Goal: Task Accomplishment & Management: Manage account settings

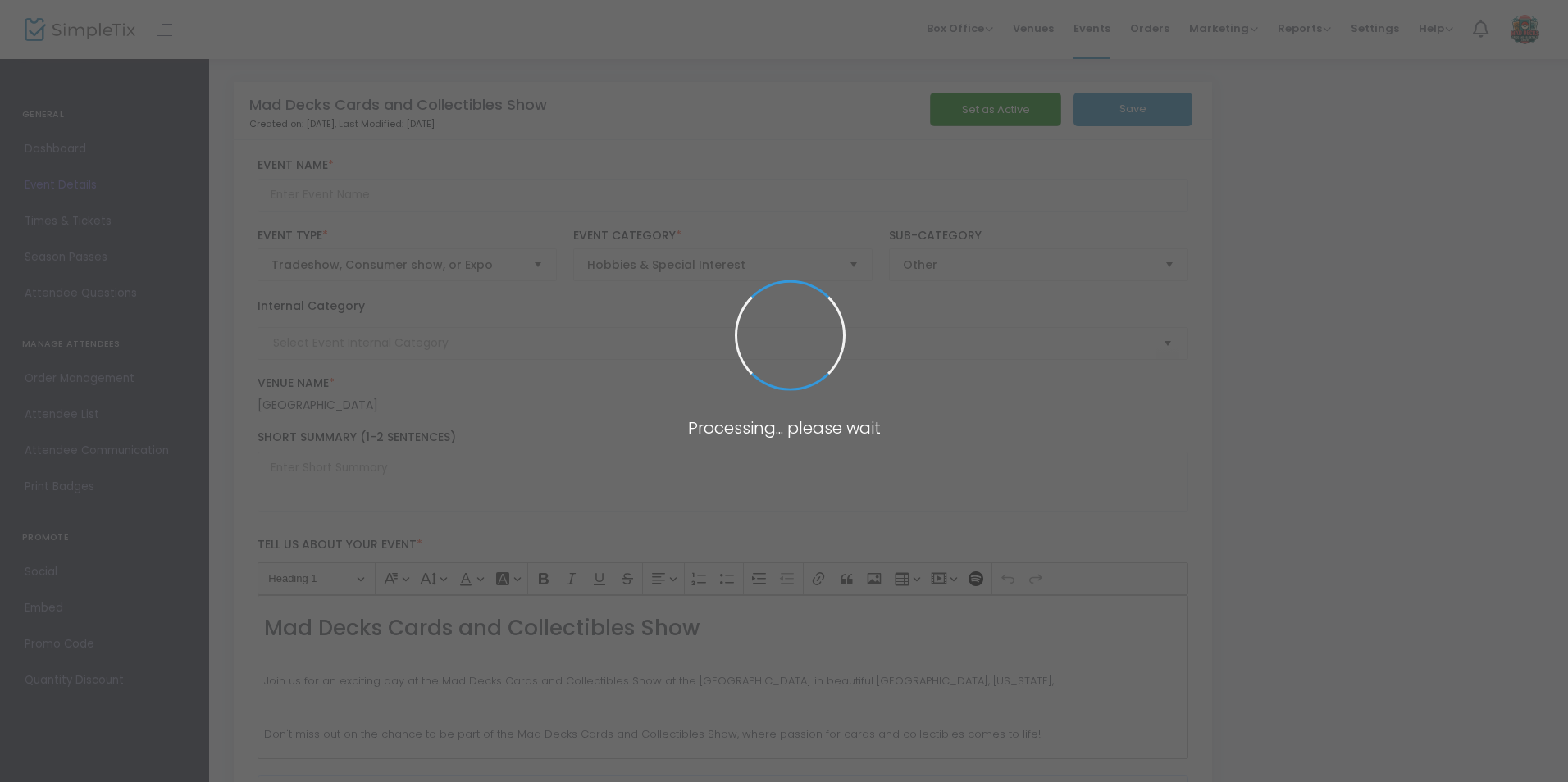
type input "Mad Decks Cards and Collectibles Show"
type textarea "Mad Decks Cards and Collectibles Show Join us for an exciting day at the Mad De…"
type input "Buy Vendor Table"
type input "Card Show"
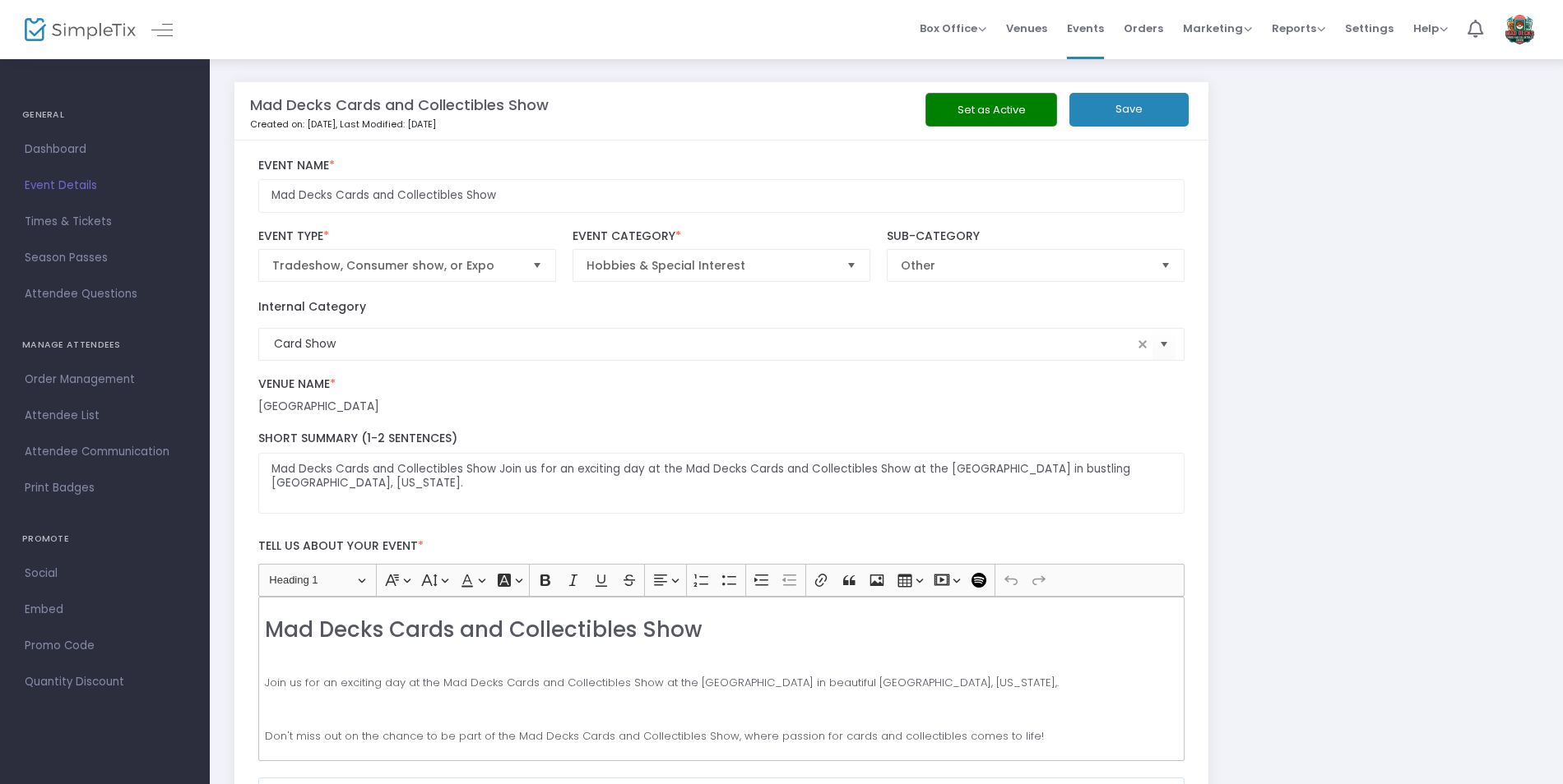
click at [961, 108] on button "Set as Active" at bounding box center [991, 109] width 132 height 34
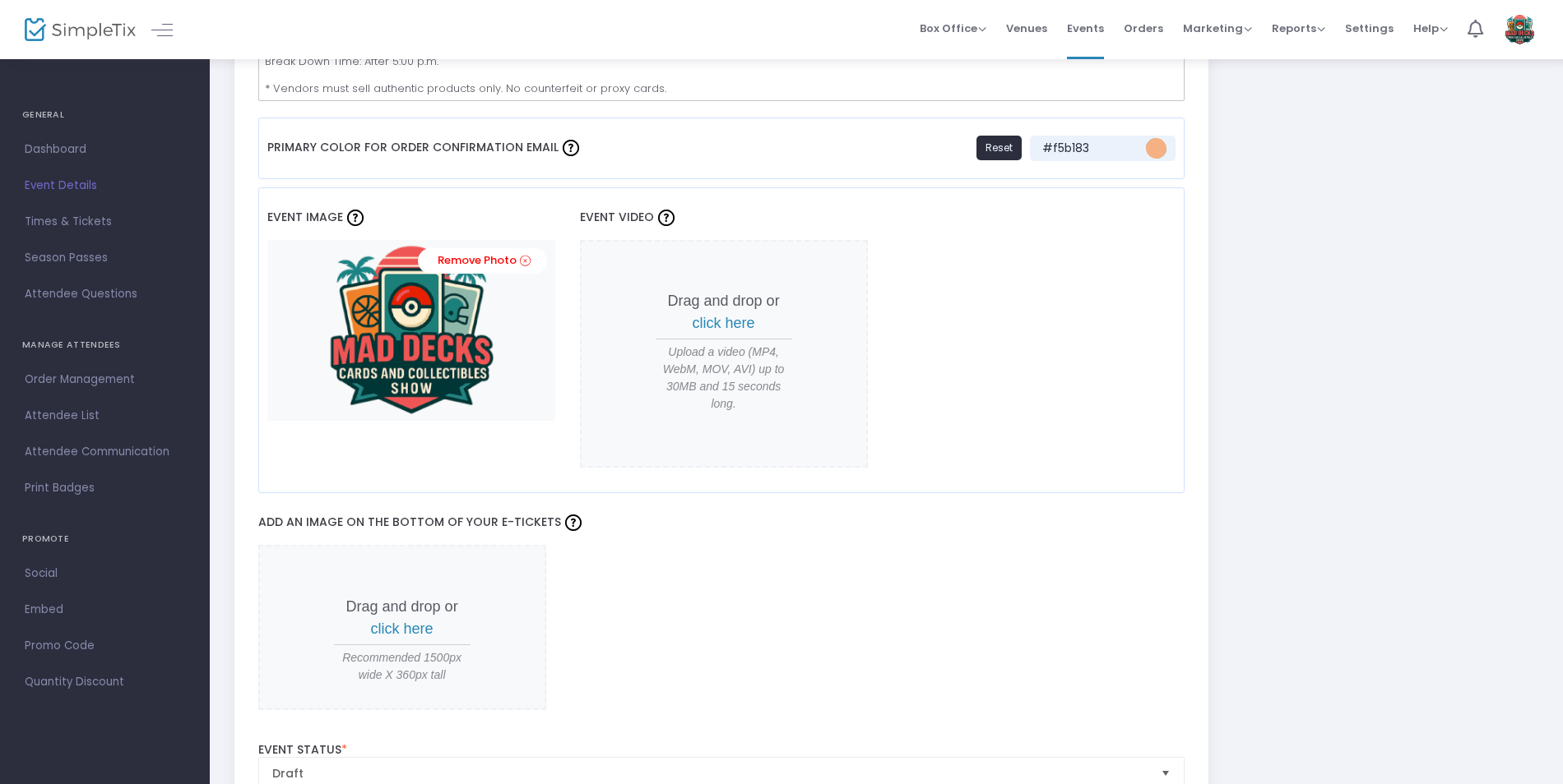
scroll to position [1397, 0]
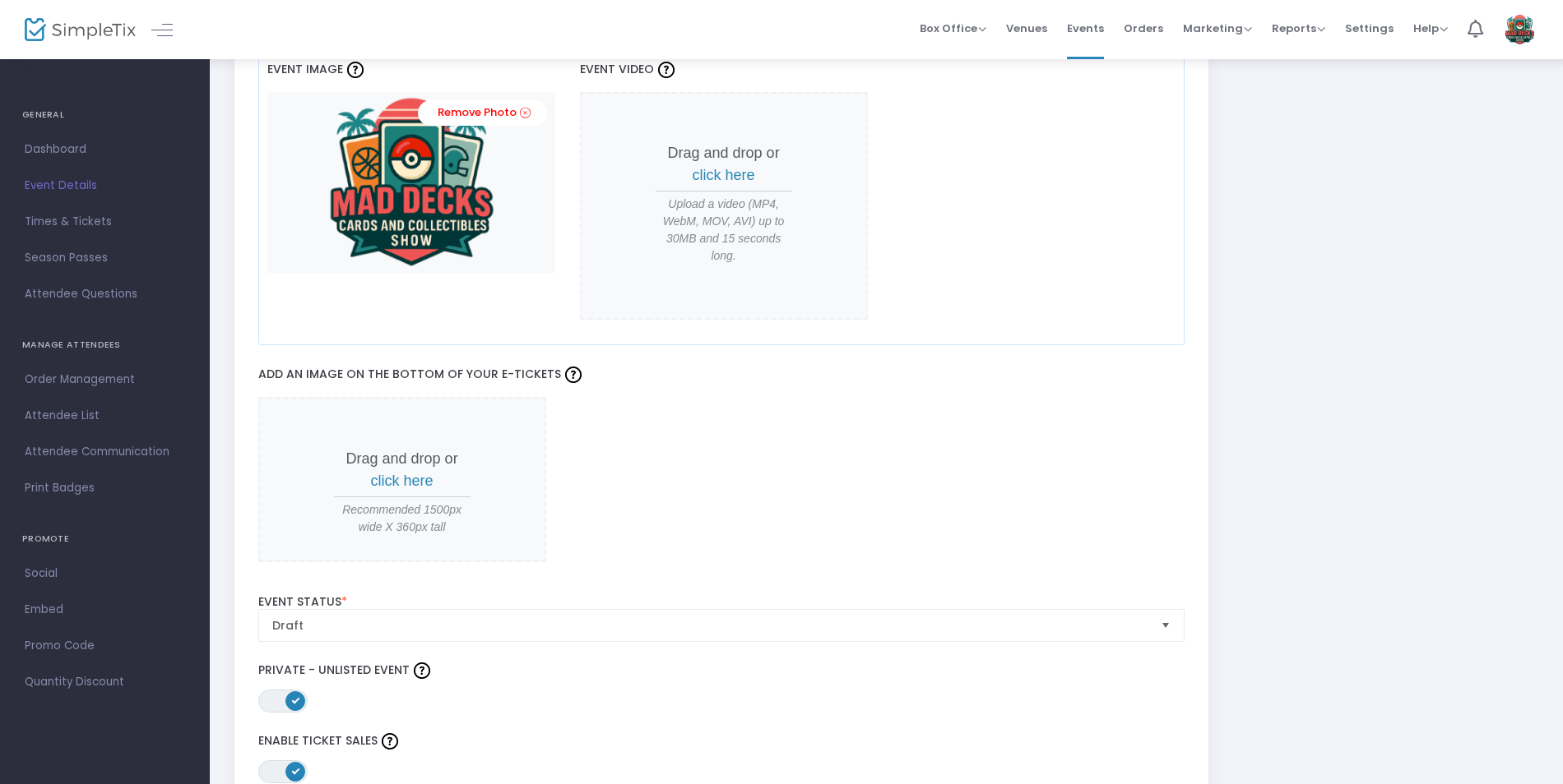
click at [292, 707] on span at bounding box center [295, 701] width 20 height 20
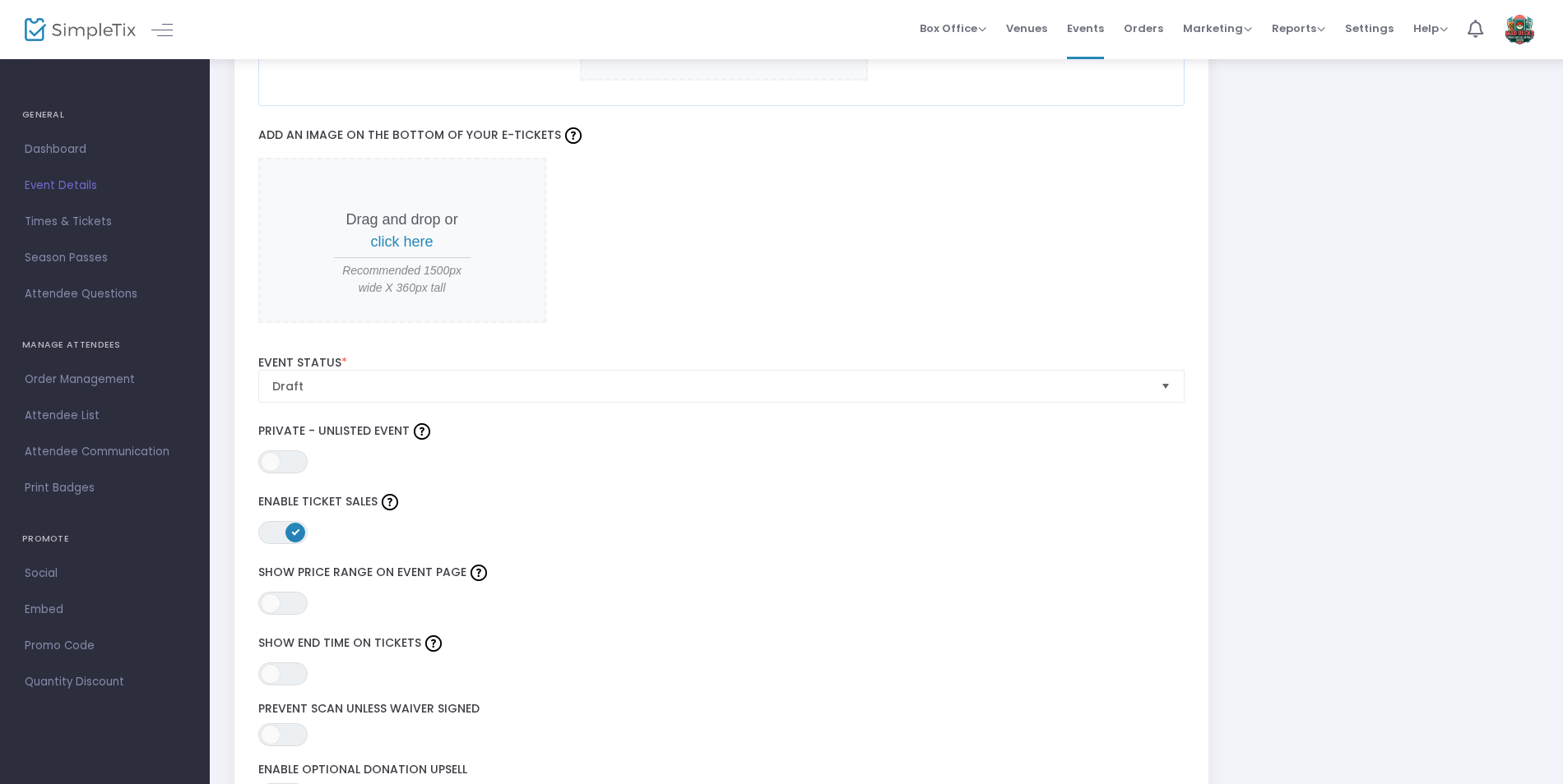
scroll to position [1644, 0]
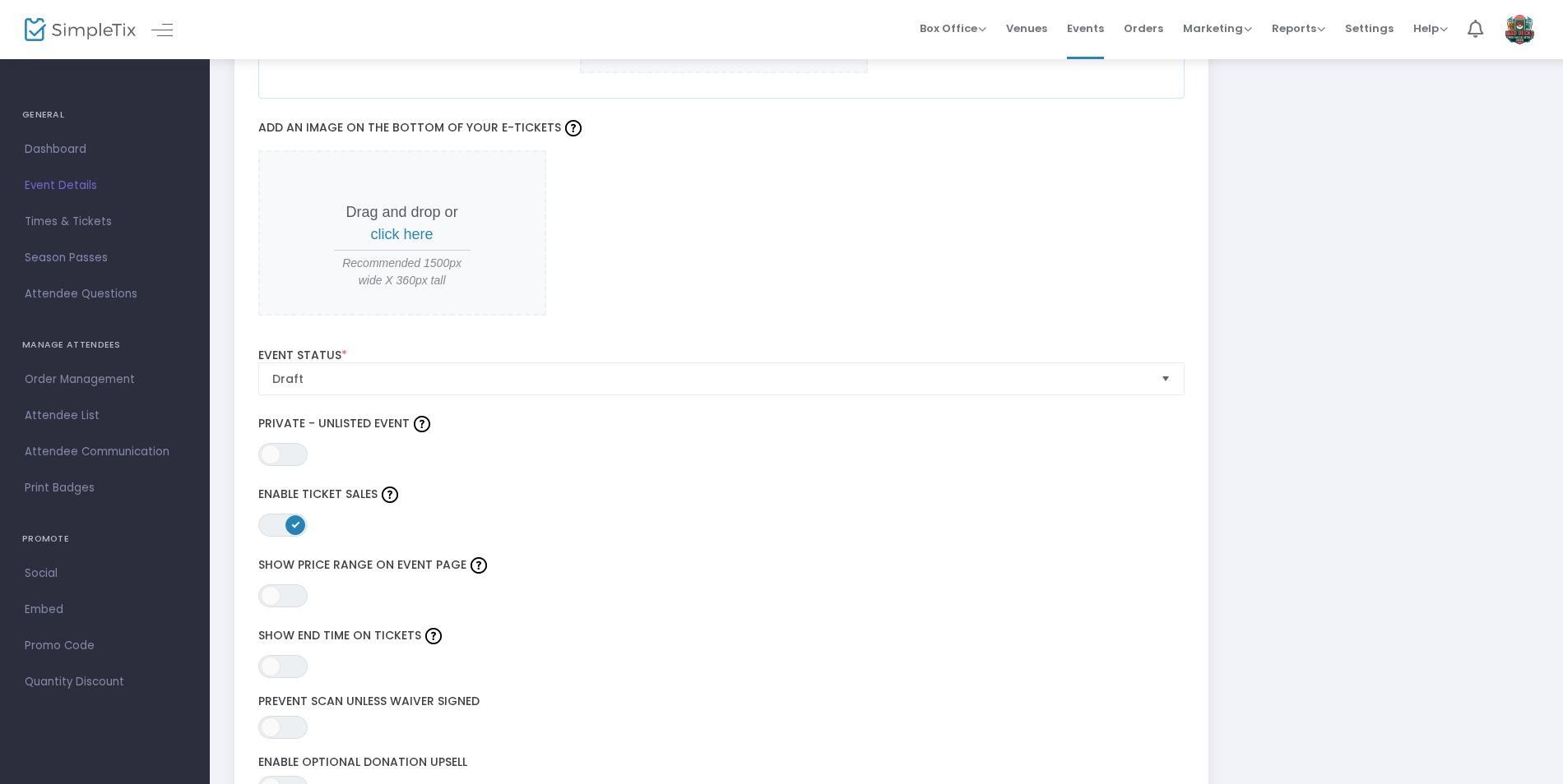
click at [1130, 504] on label "Enable Ticket Sales" at bounding box center [721, 494] width 927 height 24
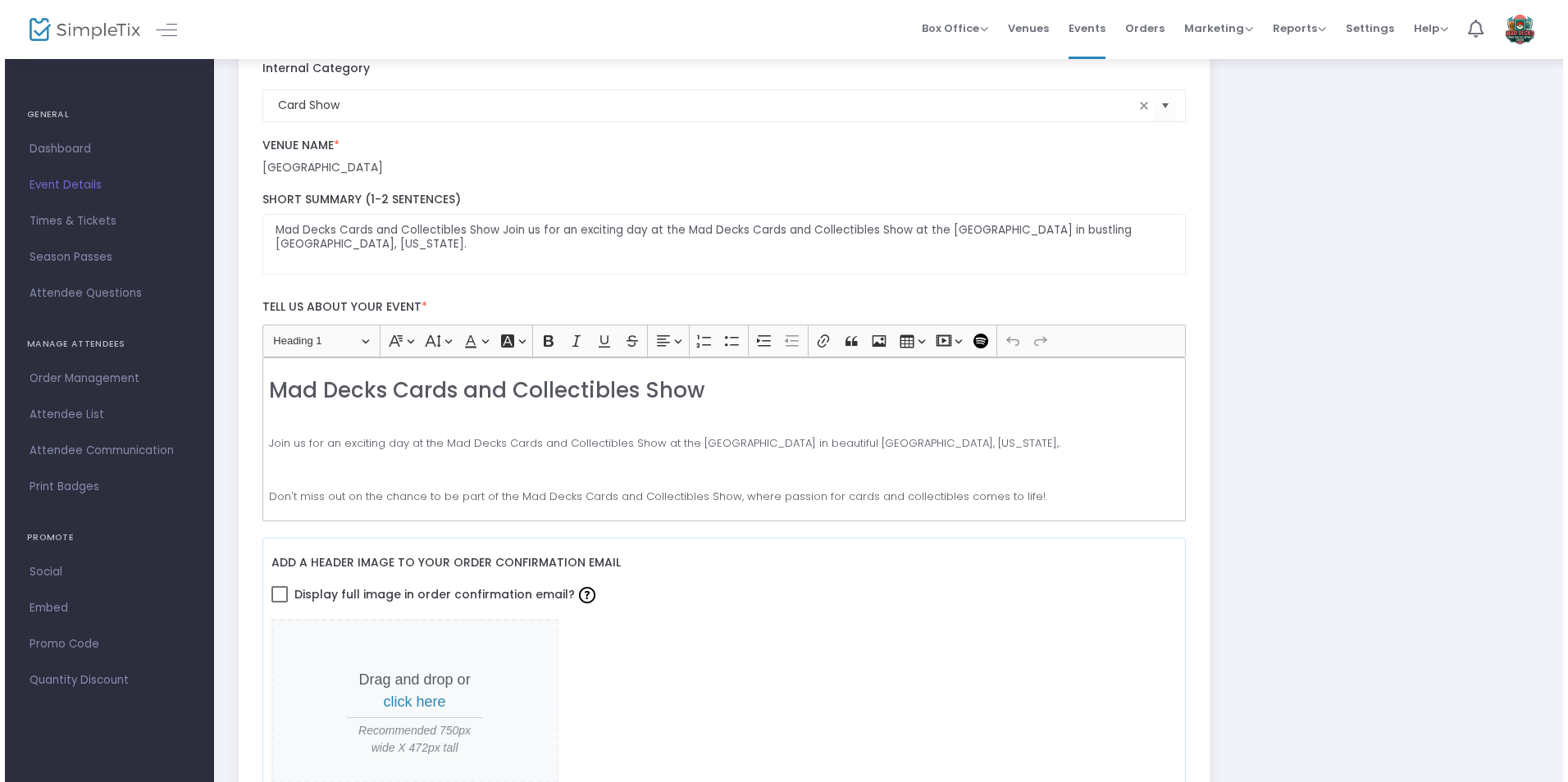
scroll to position [0, 0]
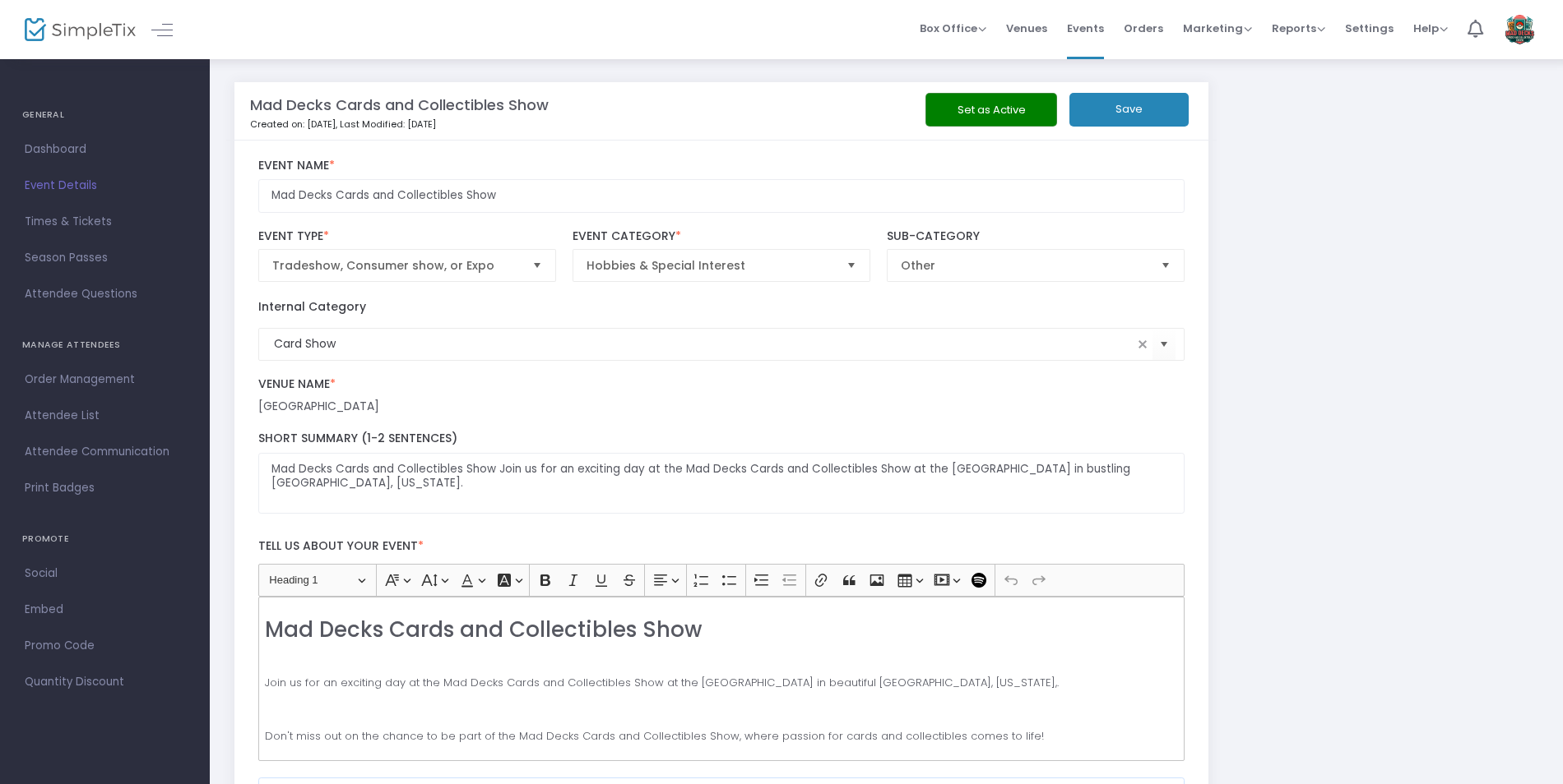
click at [1093, 116] on button "Save" at bounding box center [1129, 109] width 119 height 34
click at [997, 107] on button "Set as Active" at bounding box center [991, 109] width 132 height 34
click at [1033, 24] on span "Venues" at bounding box center [1027, 28] width 41 height 42
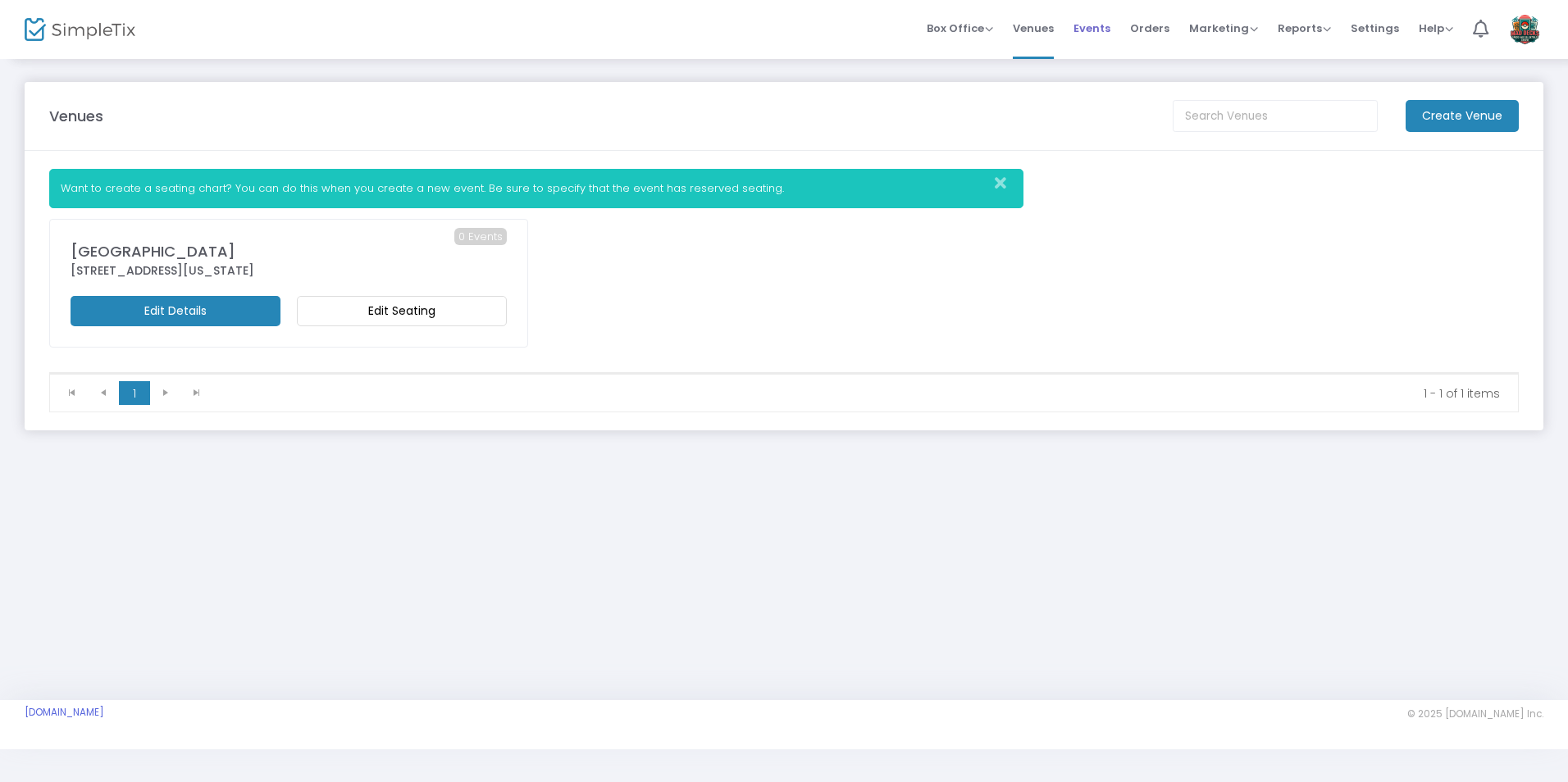
click at [1092, 38] on span "Events" at bounding box center [1092, 28] width 37 height 42
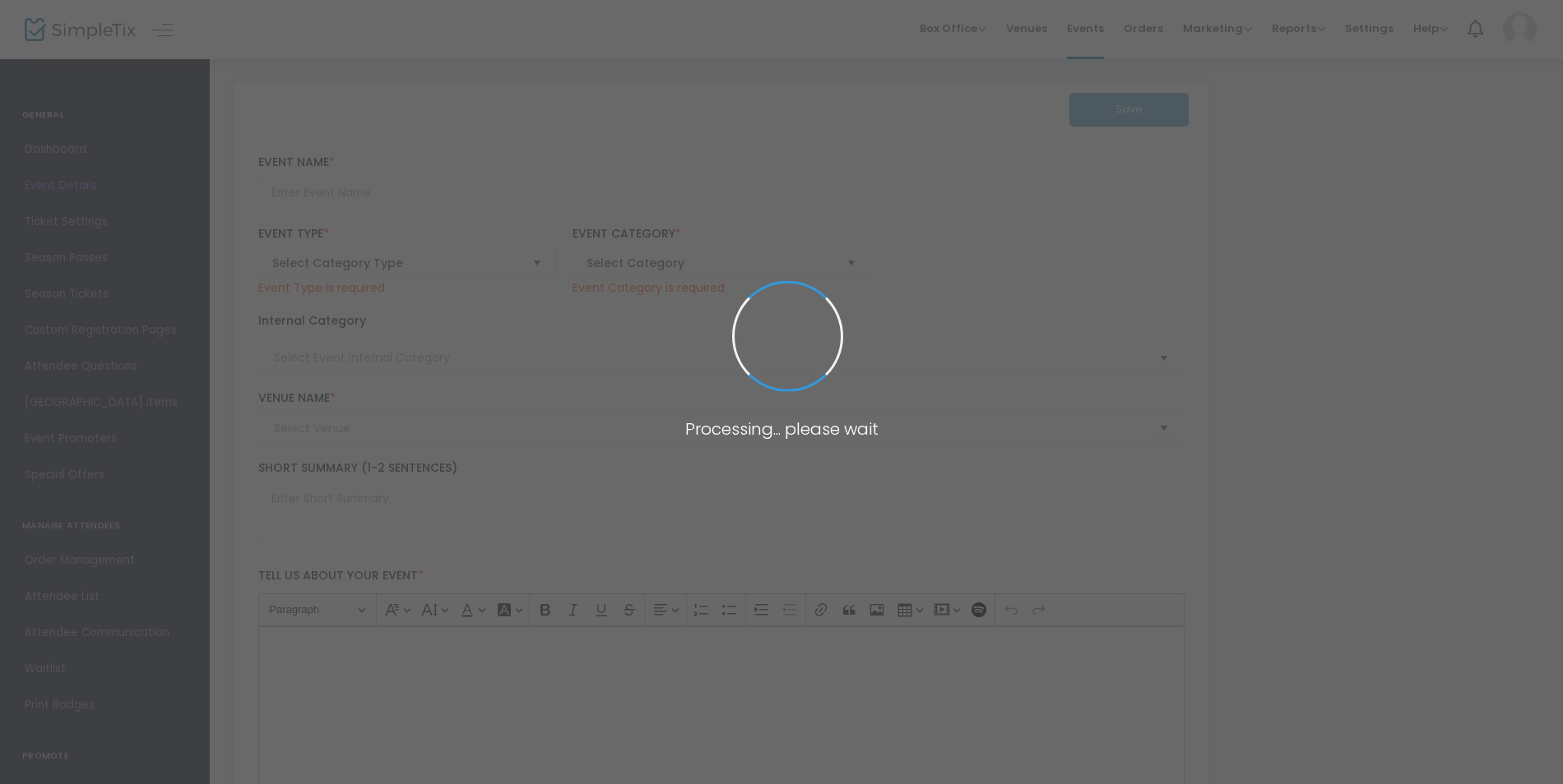
type input "Mad Decks Cards and Collectibles Show"
type textarea "Mad Decks Cards and Collectibles Show Join us for an exciting day at the Mad De…"
type input "Buy Vendor Table"
type input "Card Show"
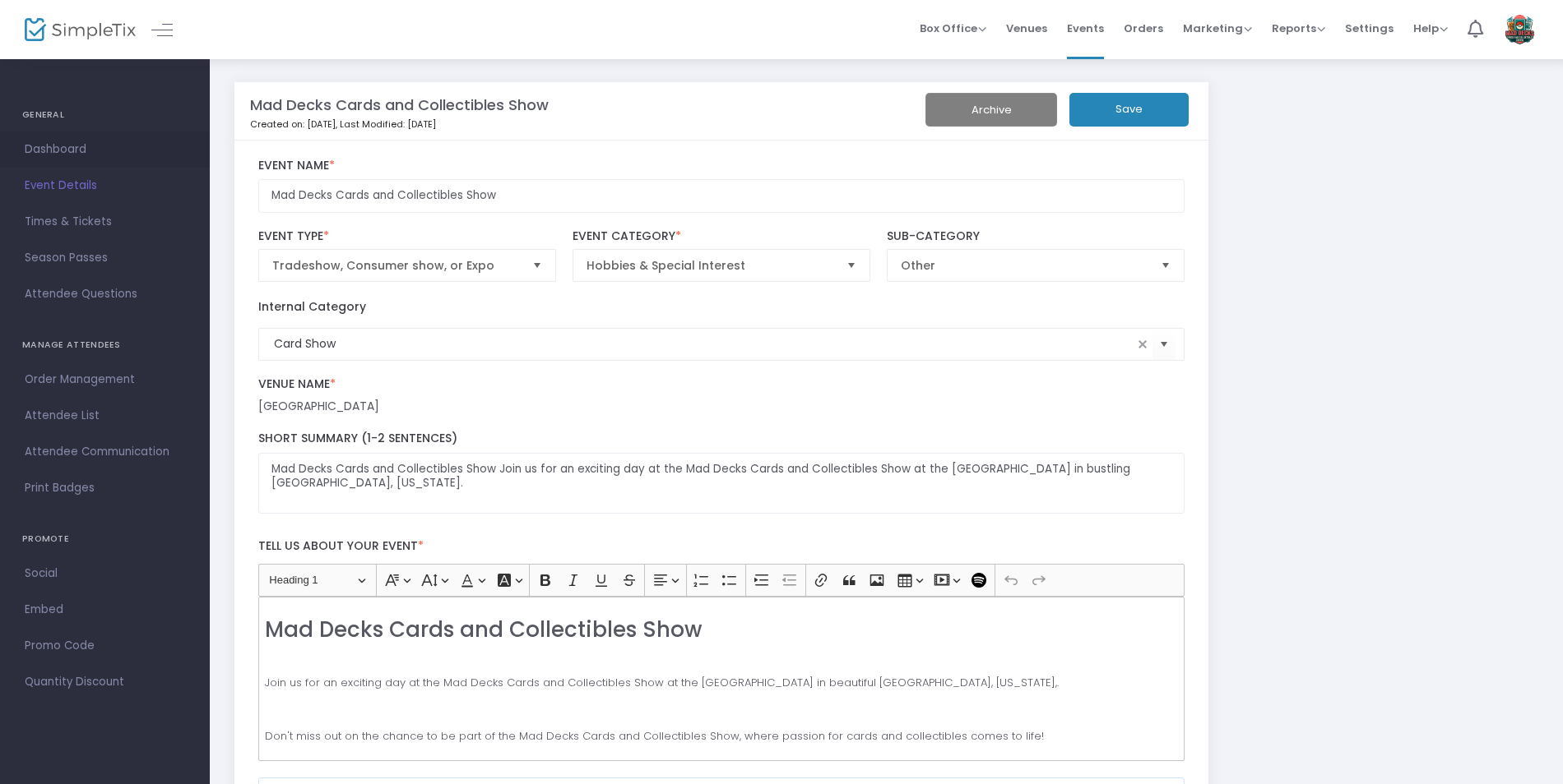
click at [77, 145] on span "Dashboard" at bounding box center [105, 149] width 160 height 21
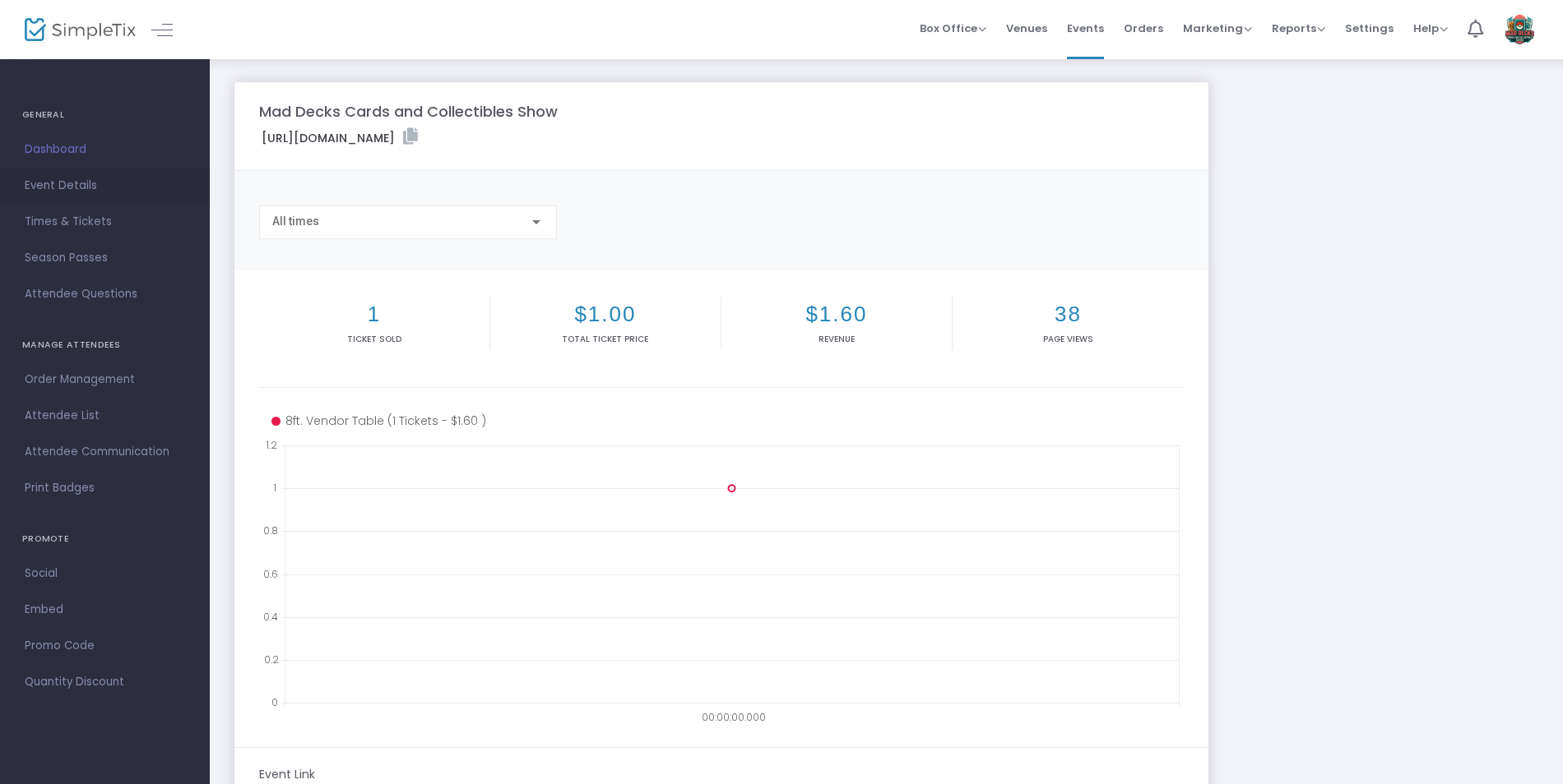
click at [50, 185] on span "Event Details" at bounding box center [105, 186] width 160 height 21
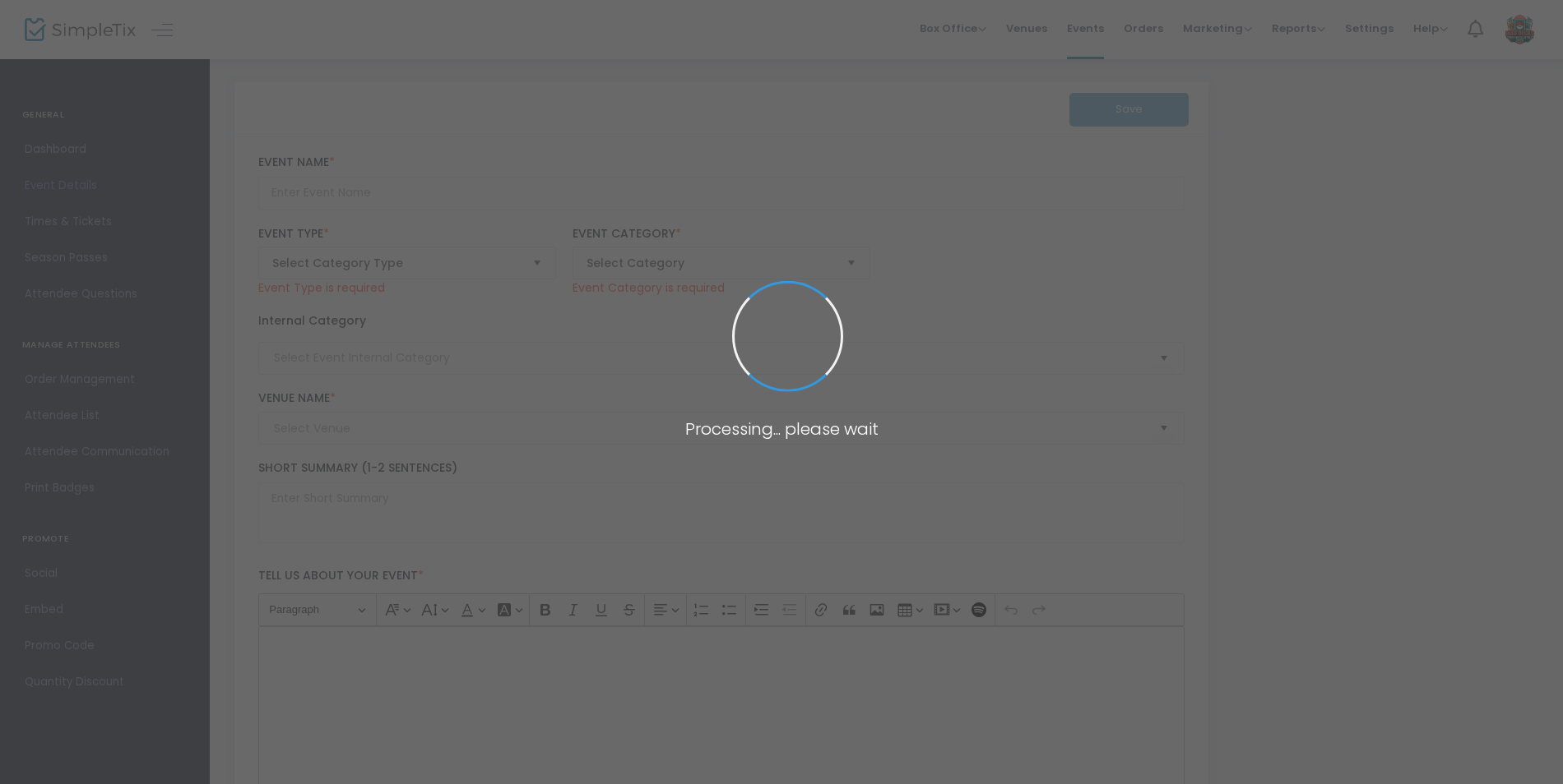
type input "Mad Decks Cards and Collectibles Show"
type textarea "Mad Decks Cards and Collectibles Show Join us for an exciting day at the Mad De…"
type input "Buy Vendor Table"
type input "Card Show"
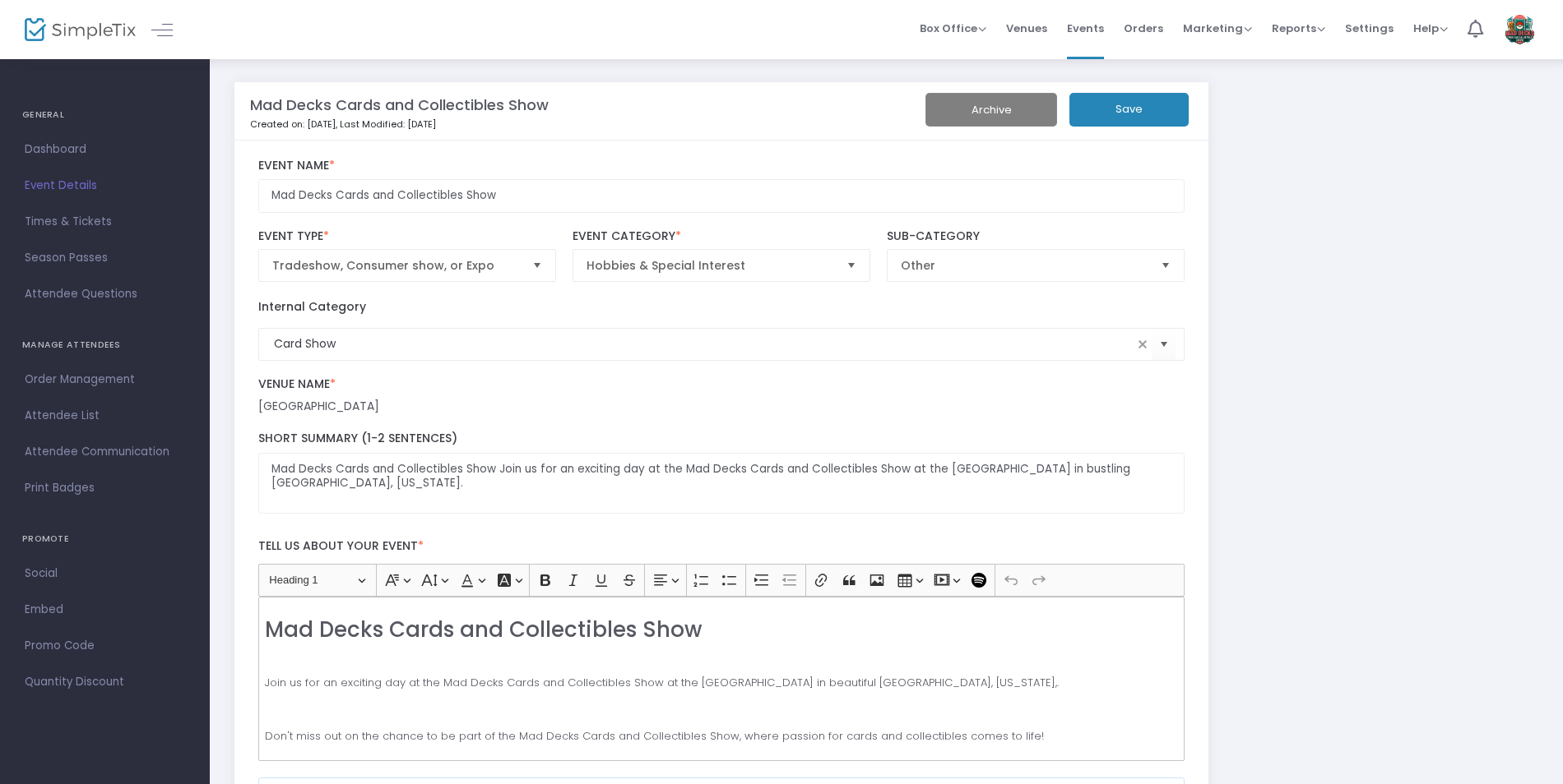
click at [1128, 118] on button "Save" at bounding box center [1129, 109] width 119 height 34
click at [47, 222] on span "Times & Tickets" at bounding box center [105, 222] width 160 height 21
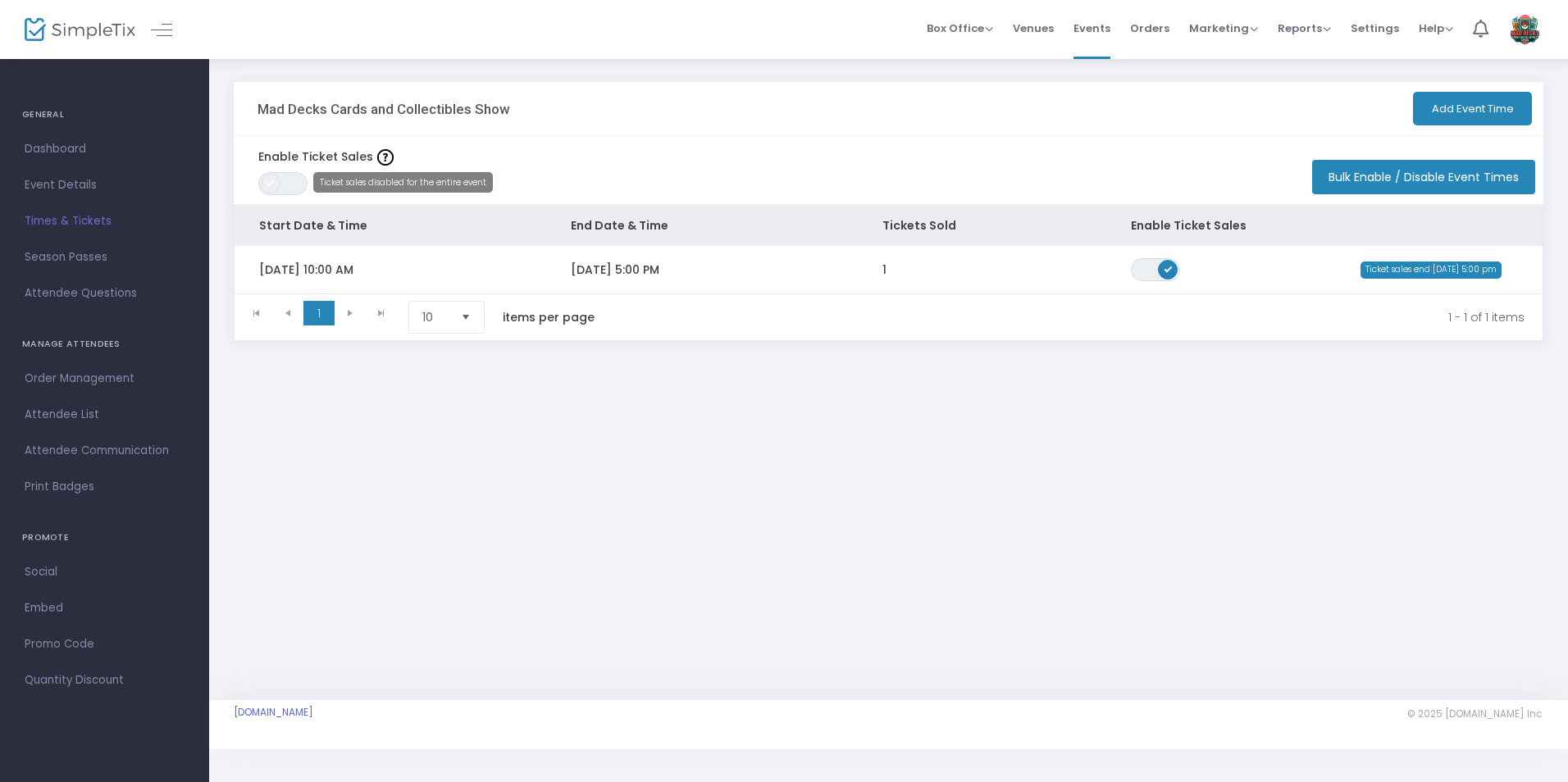
click at [269, 188] on span at bounding box center [271, 184] width 19 height 19
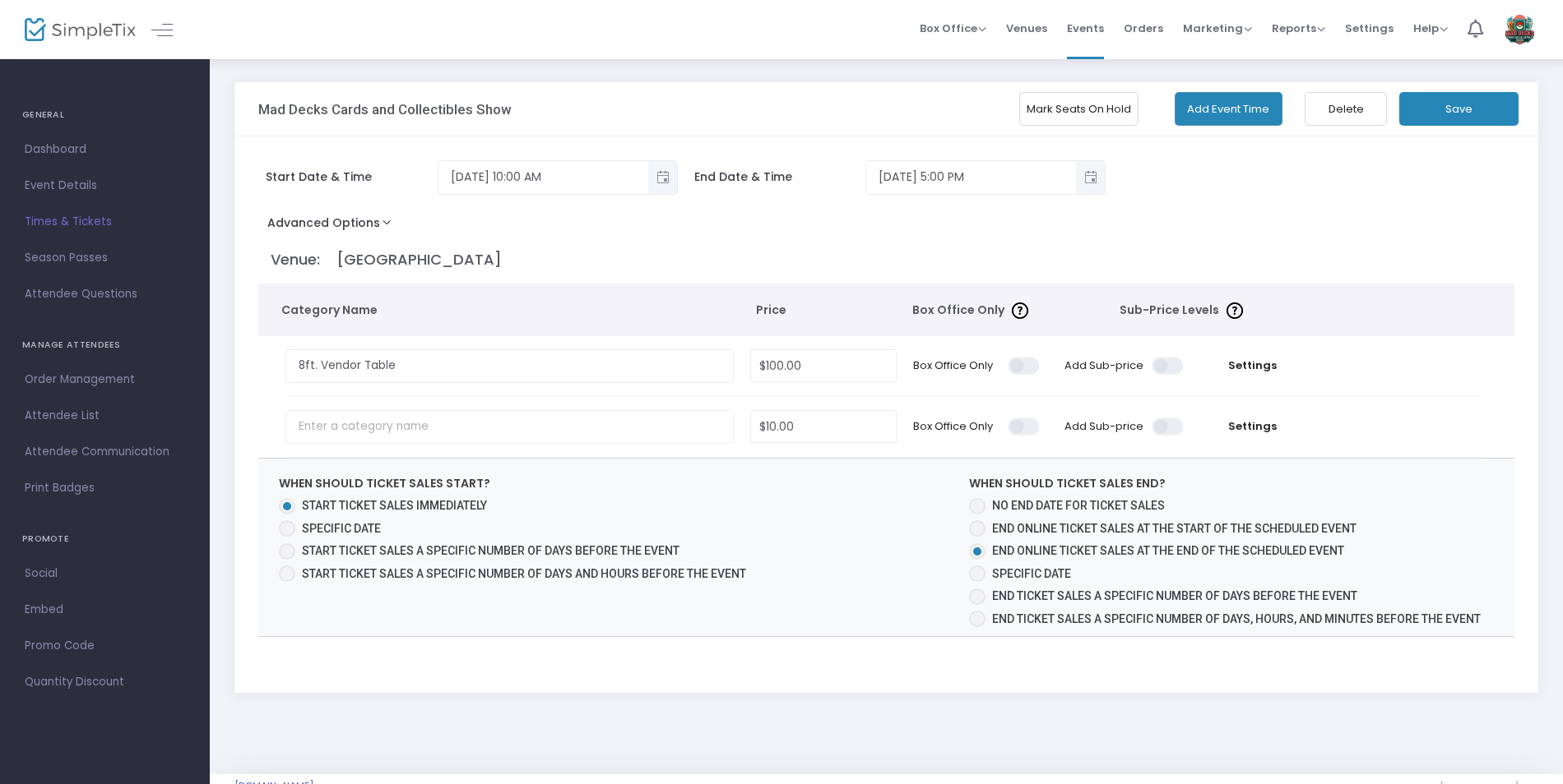
drag, startPoint x: 1108, startPoint y: 105, endPoint x: 1085, endPoint y: 97, distance: 24.4
click at [1108, 105] on button "Mark Seats On Hold" at bounding box center [1078, 108] width 119 height 34
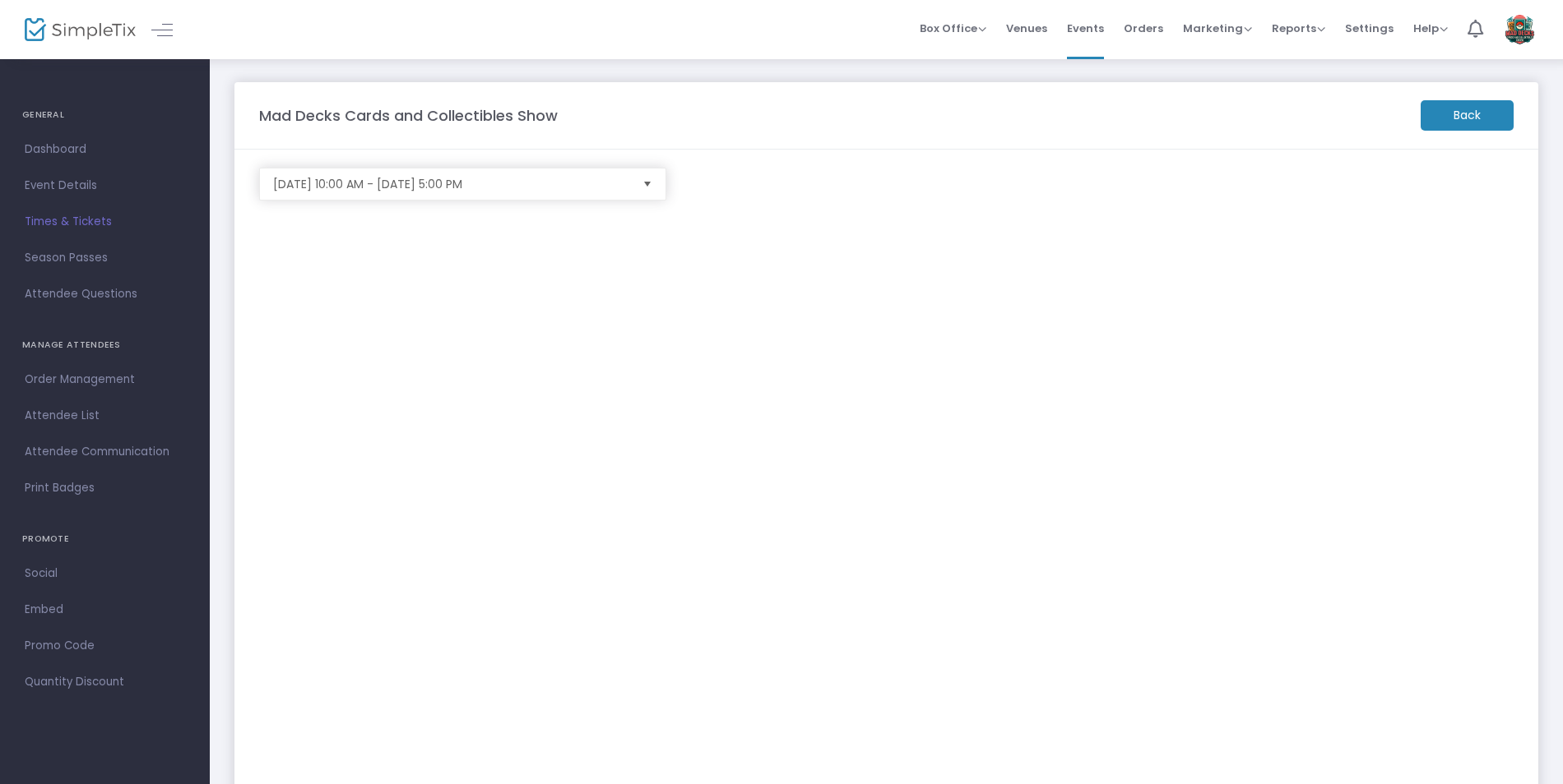
click at [1478, 112] on m-button "Back" at bounding box center [1466, 115] width 93 height 30
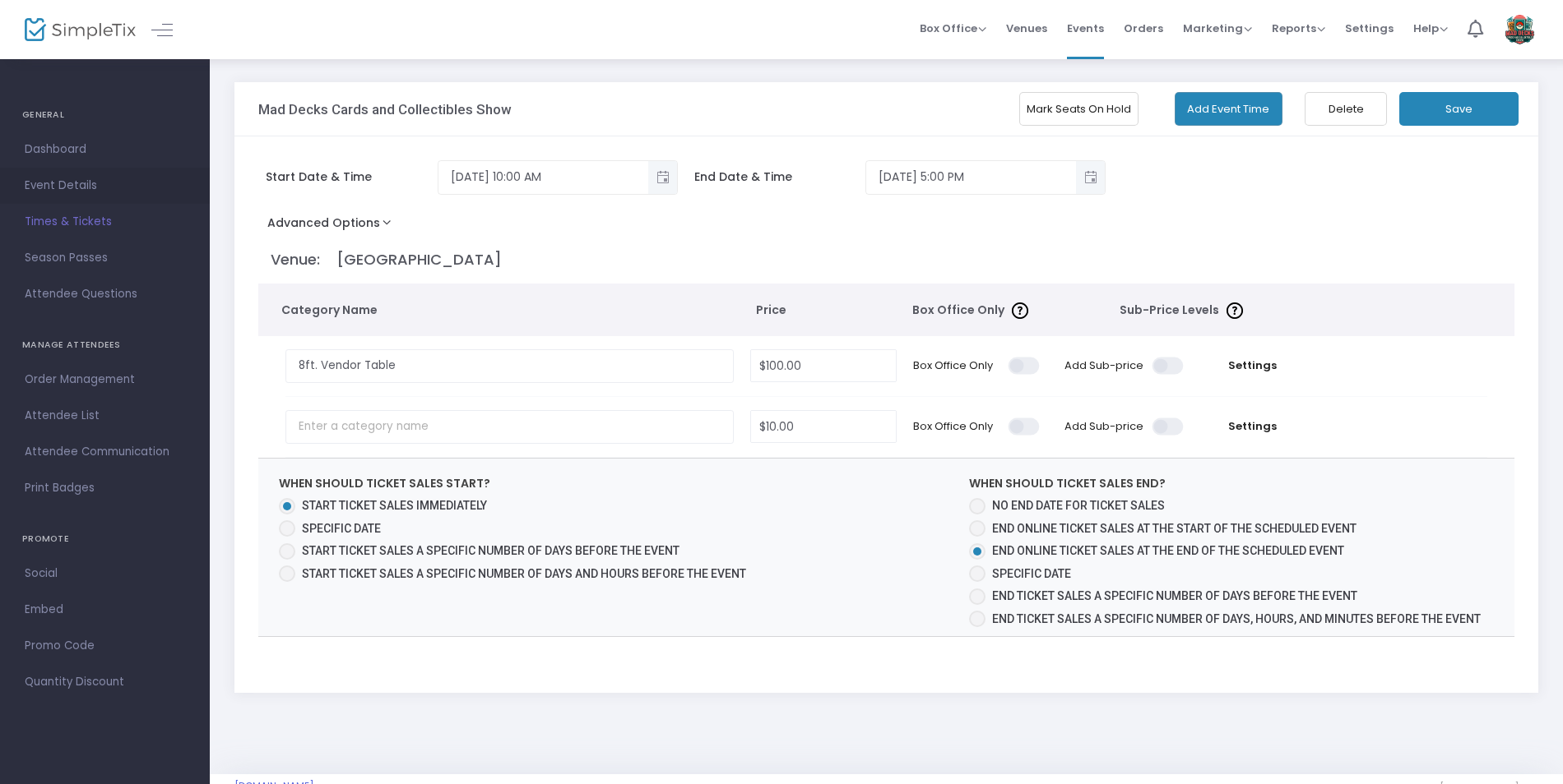
click at [73, 180] on span "Event Details" at bounding box center [105, 186] width 160 height 21
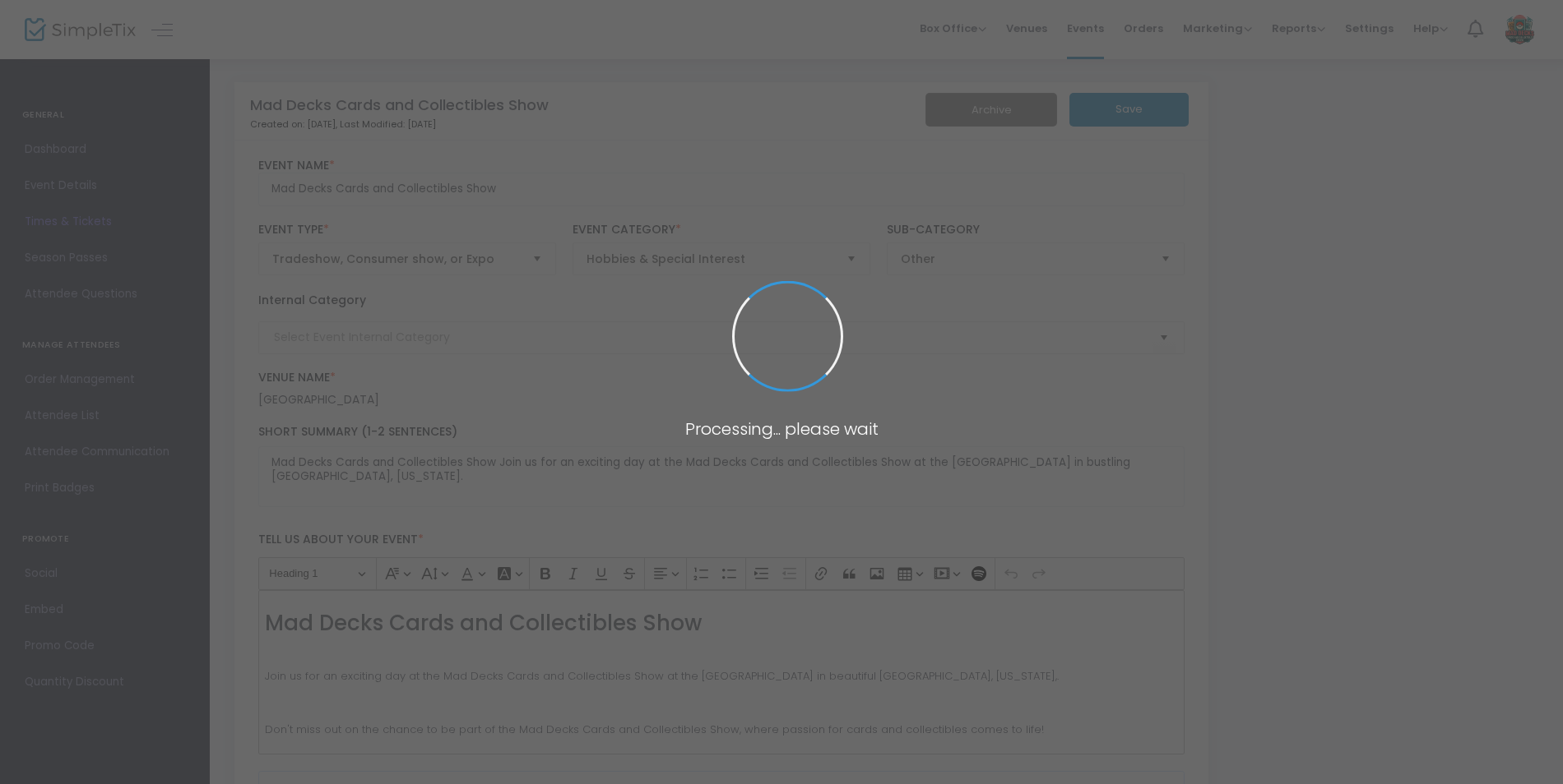
type input "Card Show"
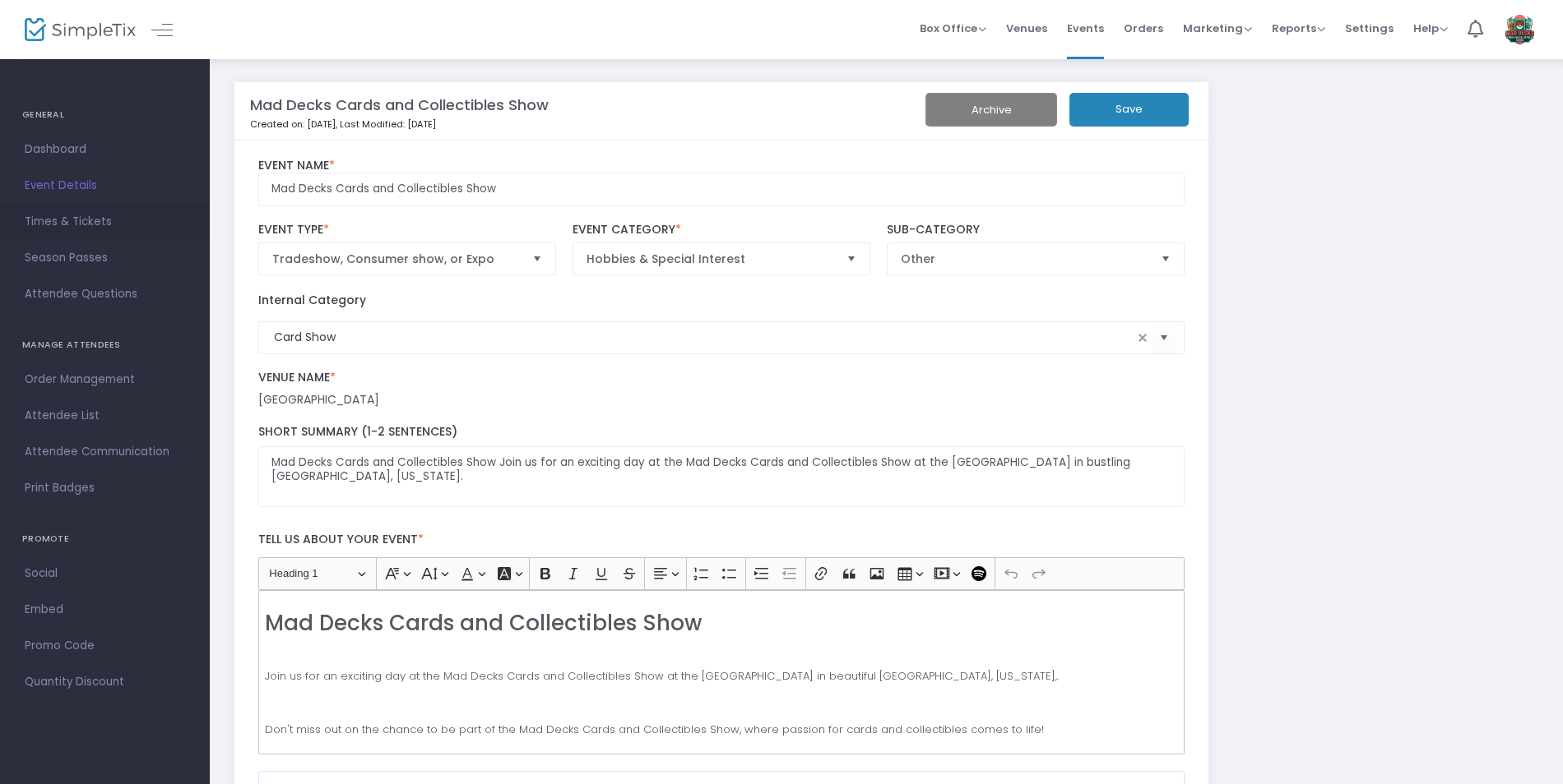
click at [81, 216] on span "Times & Tickets" at bounding box center [105, 222] width 160 height 21
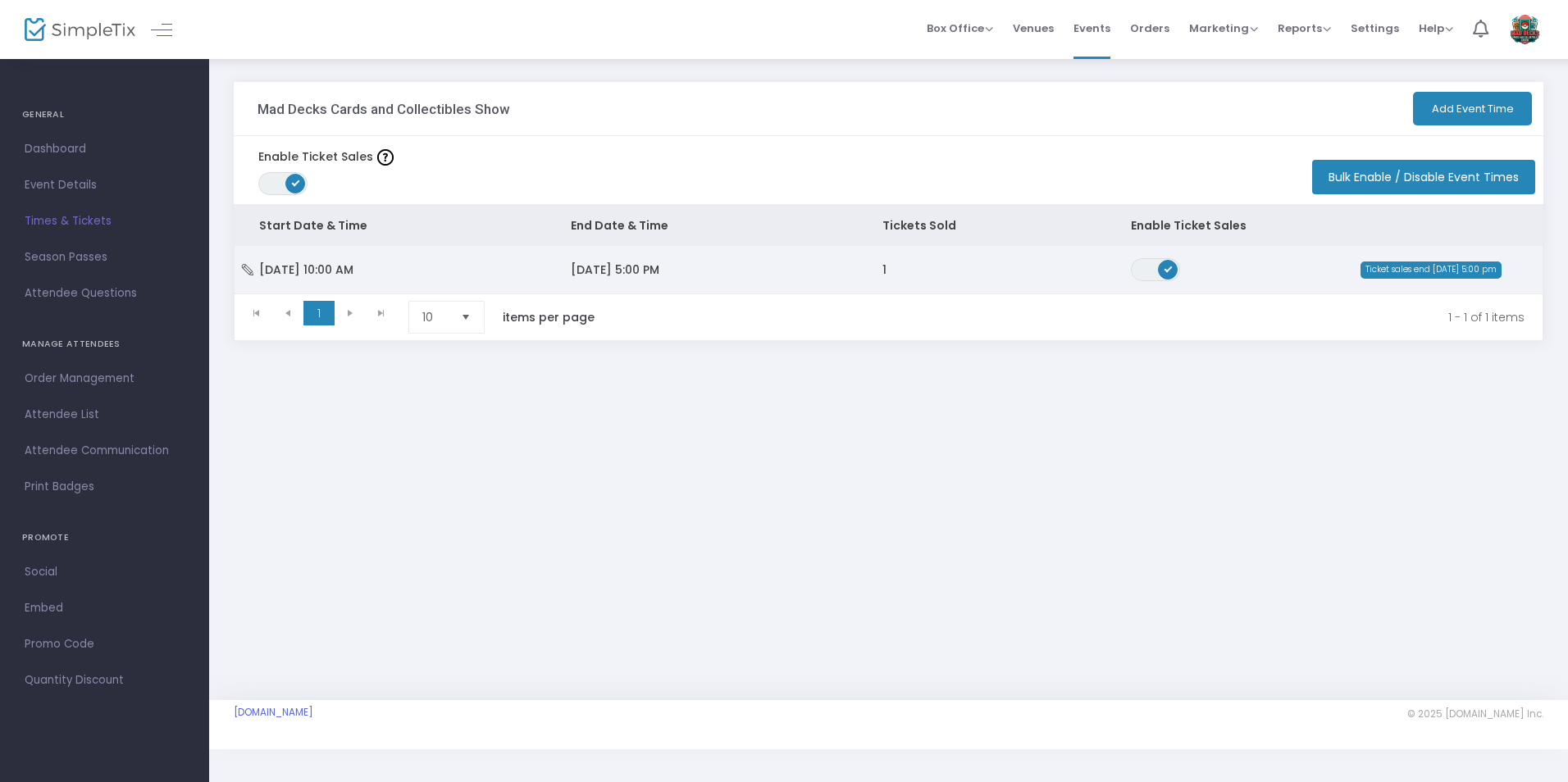
click at [614, 268] on span "11/16/2025 5:00 PM" at bounding box center [615, 270] width 89 height 17
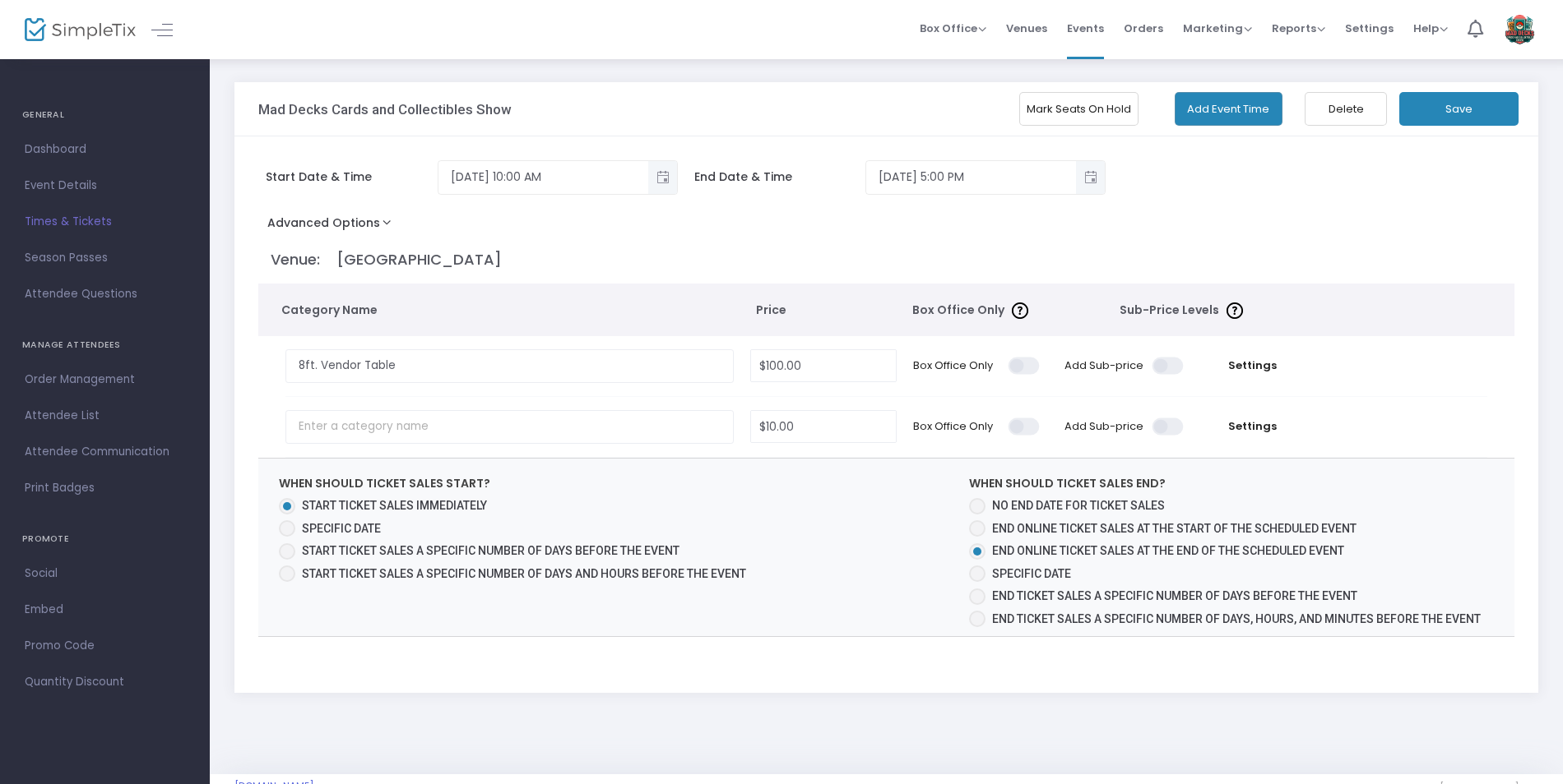
click at [1114, 106] on button "Mark Seats On Hold" at bounding box center [1078, 108] width 119 height 34
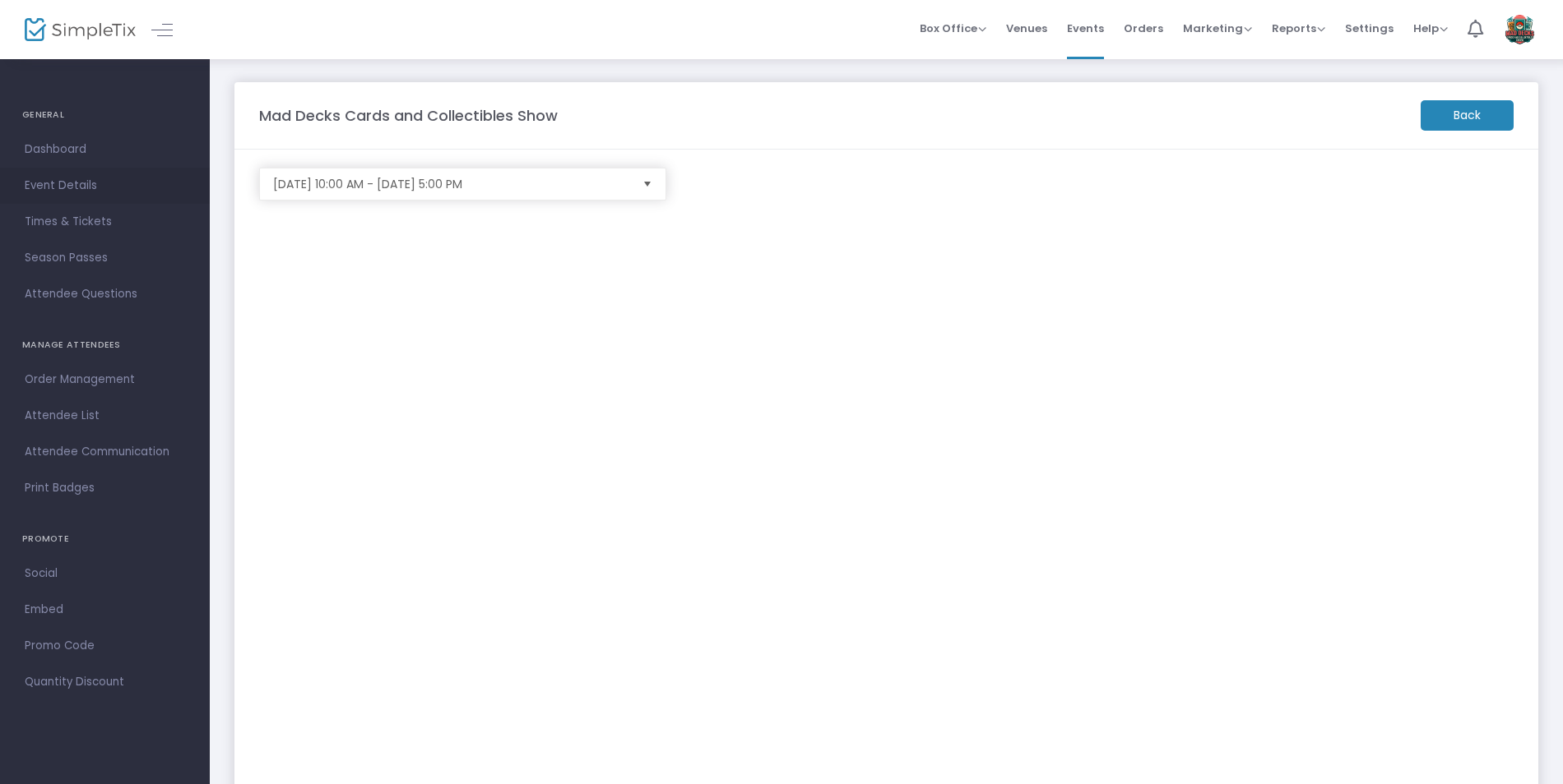
click at [60, 180] on span "Event Details" at bounding box center [105, 186] width 160 height 21
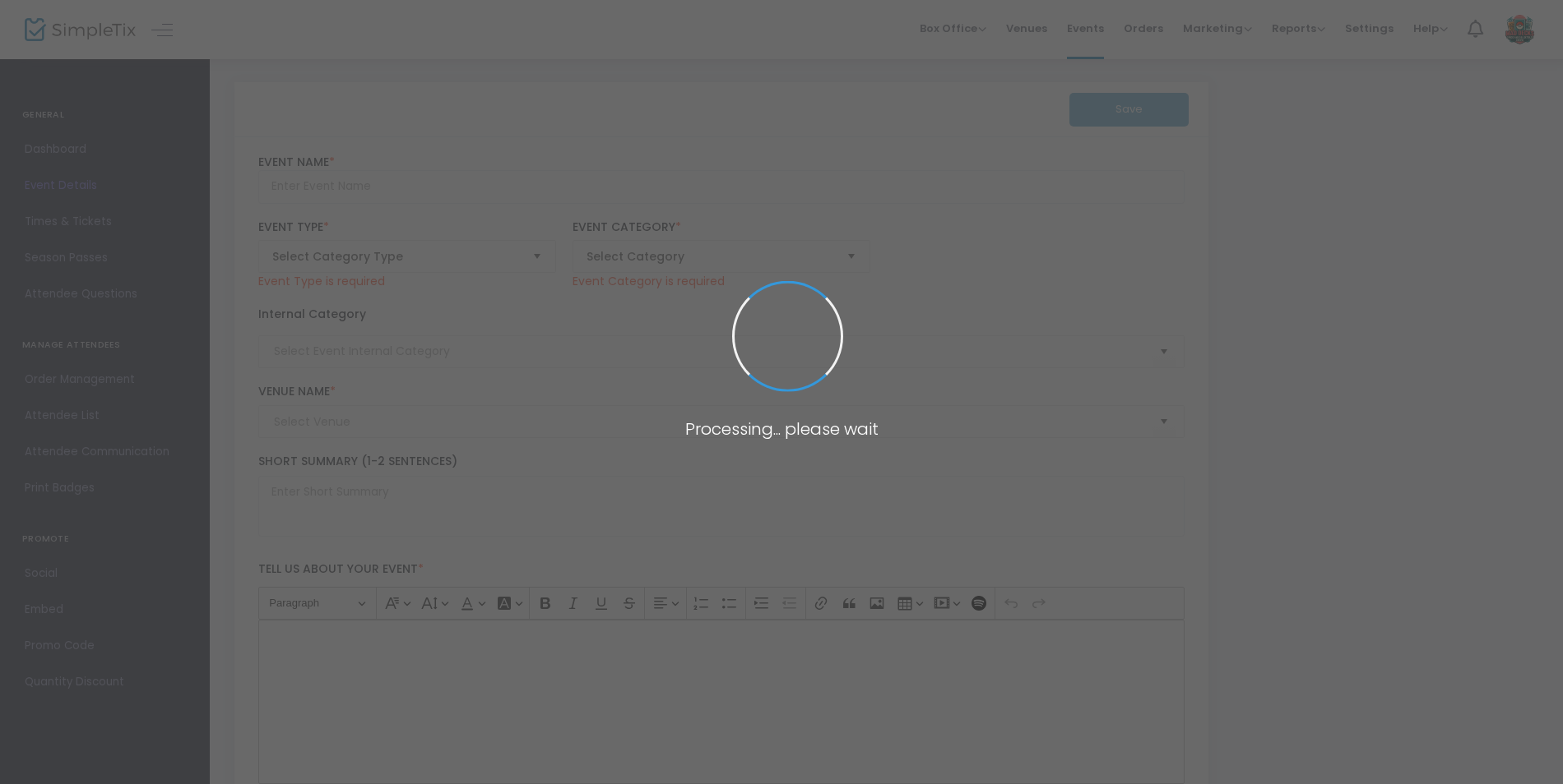
type input "Mad Decks Cards and Collectibles Show"
type textarea "Mad Decks Cards and Collectibles Show Join us for an exciting day at the Mad De…"
type input "Buy Vendor Table"
type input "Card Show"
